Goal: Entertainment & Leisure: Consume media (video, audio)

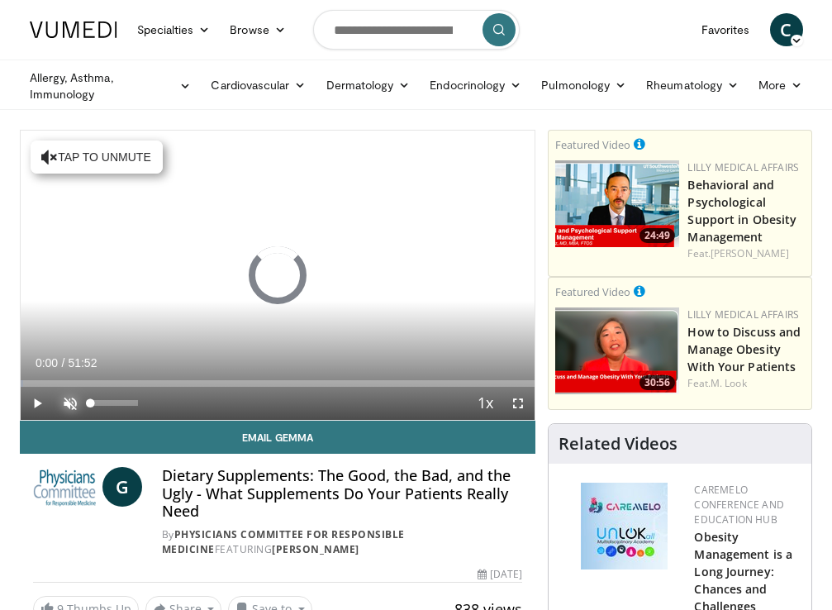
click at [71, 397] on span "Video Player" at bounding box center [70, 403] width 33 height 33
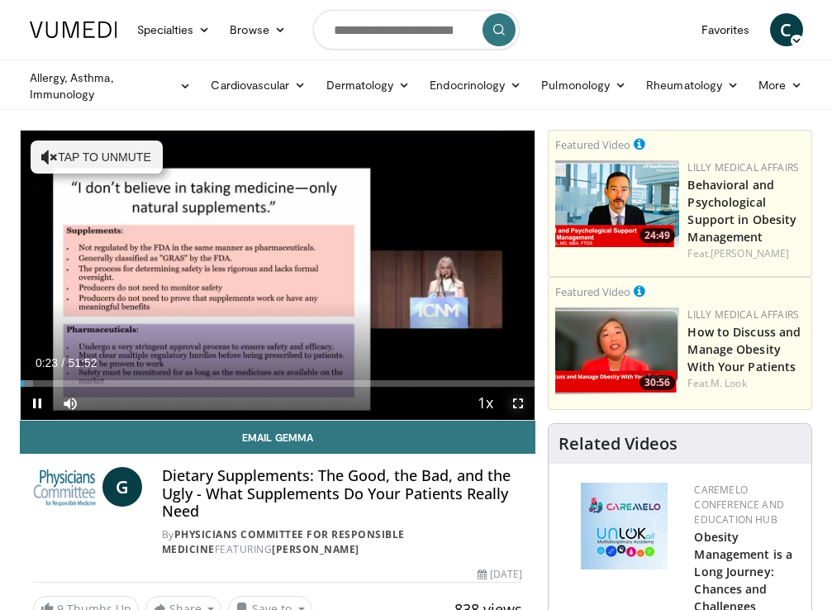
click at [513, 402] on span "Video Player" at bounding box center [518, 403] width 33 height 33
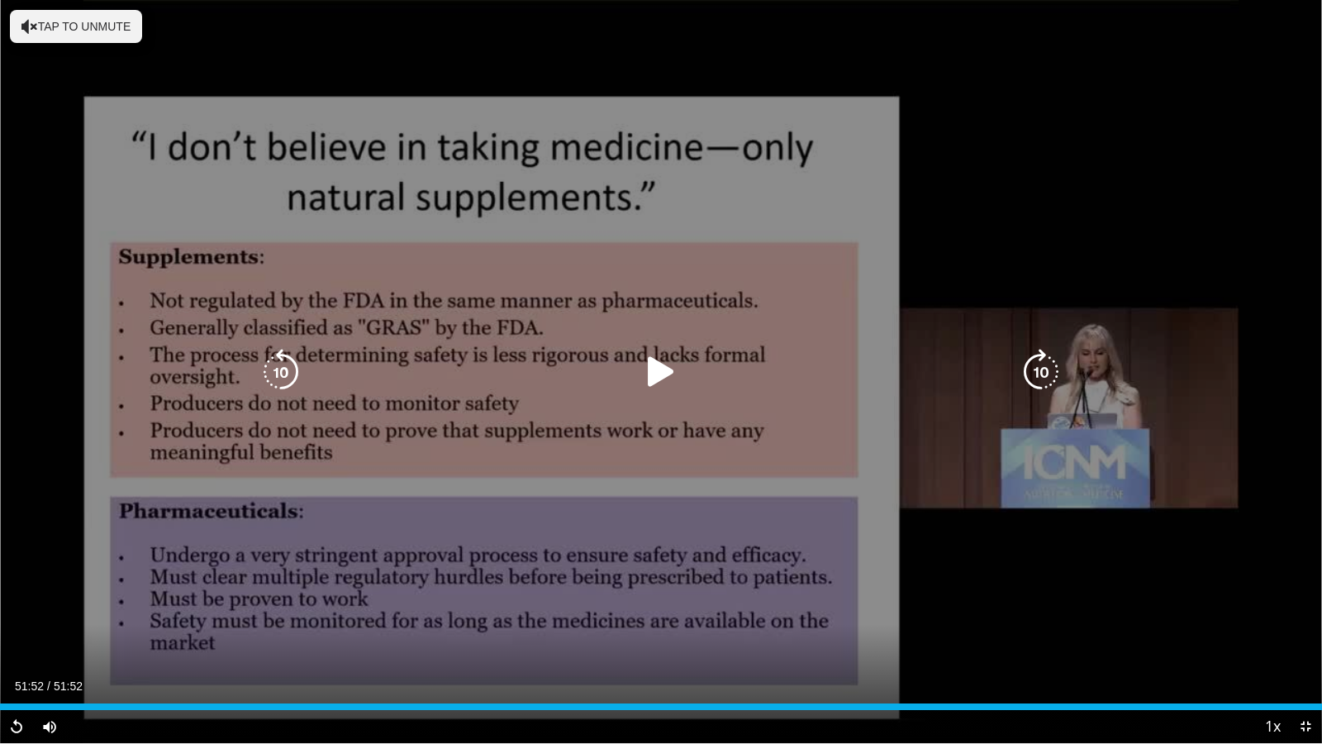
click at [665, 366] on icon "Video Player" at bounding box center [661, 372] width 46 height 46
